Goal: Task Accomplishment & Management: Use online tool/utility

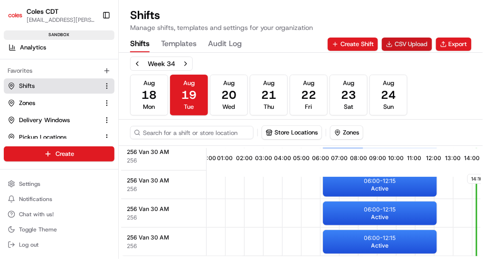
click at [397, 46] on button "CSV Upload" at bounding box center [407, 44] width 50 height 13
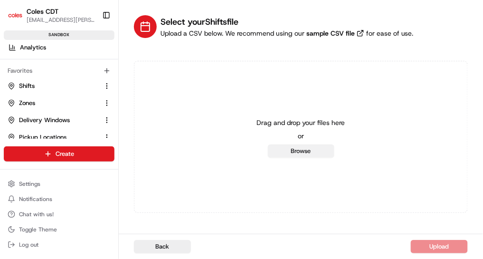
click at [287, 151] on button "Browse" at bounding box center [301, 150] width 66 height 13
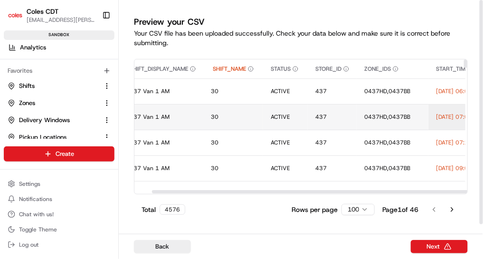
scroll to position [0, 50]
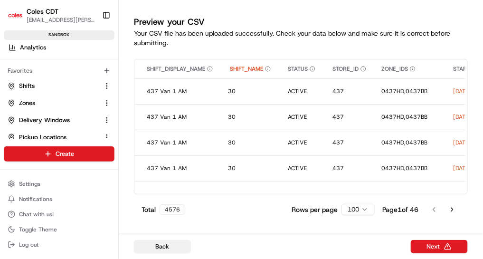
click at [161, 247] on button "Back" at bounding box center [162, 246] width 57 height 13
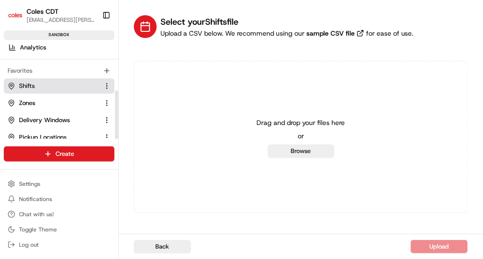
click at [54, 87] on link "Shifts" at bounding box center [54, 86] width 92 height 9
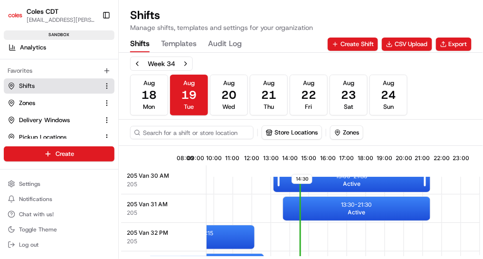
scroll to position [0, 187]
